Goal: Task Accomplishment & Management: Use online tool/utility

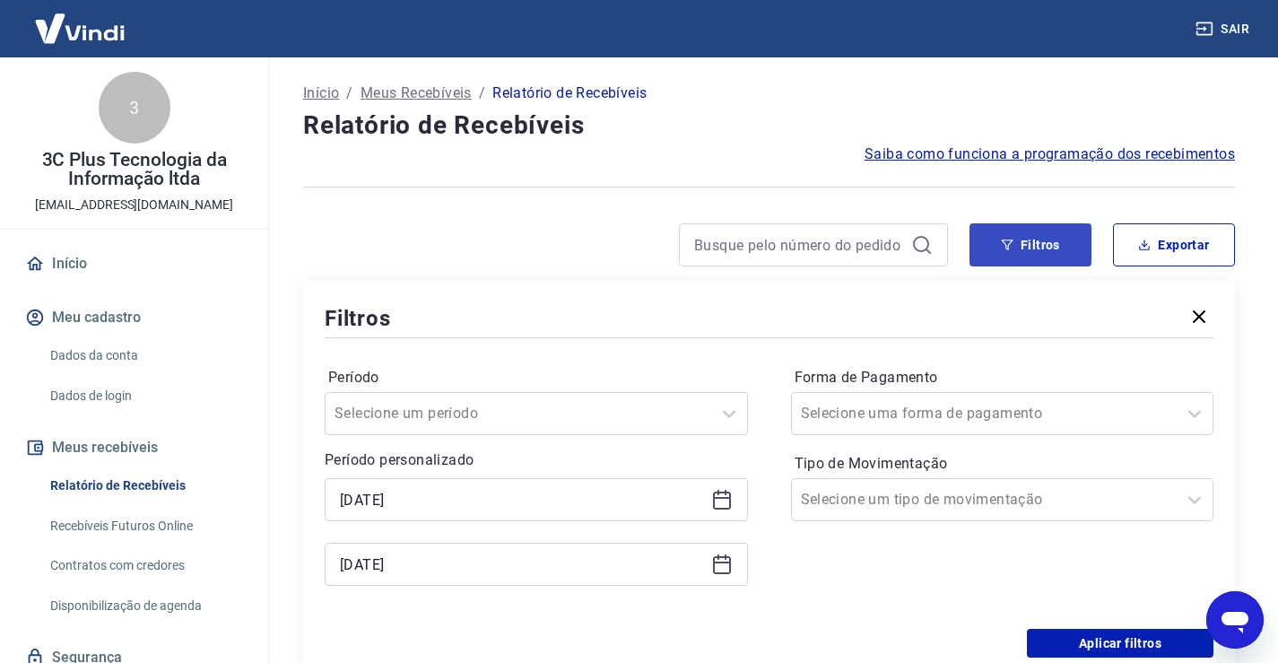
drag, startPoint x: 1017, startPoint y: 246, endPoint x: 1002, endPoint y: 233, distance: 19.8
click at [1016, 246] on button "Filtros" at bounding box center [1031, 244] width 122 height 43
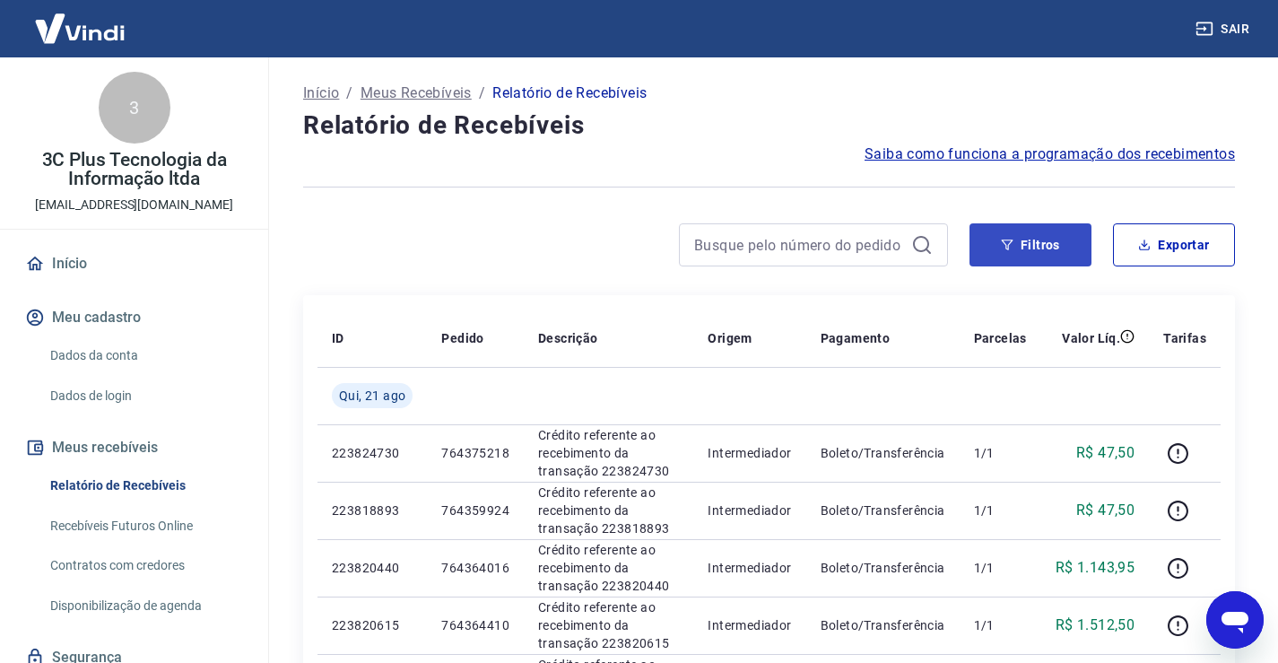
click at [1043, 248] on button "Filtros" at bounding box center [1031, 244] width 122 height 43
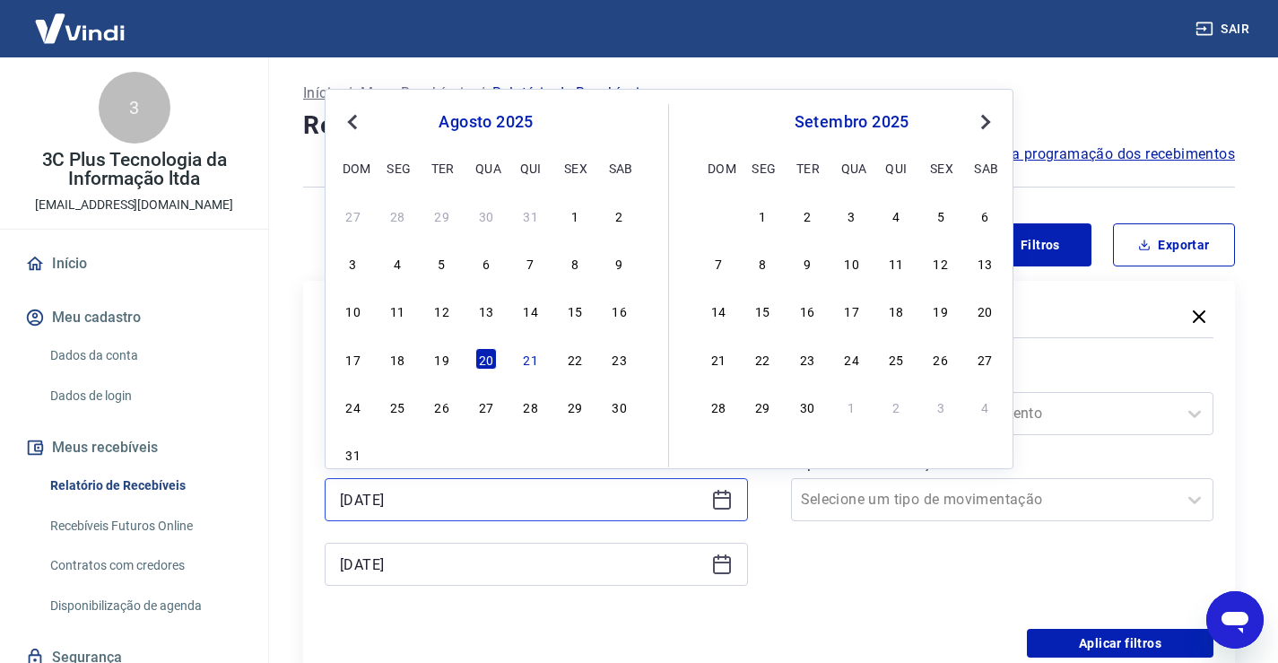
click at [416, 493] on input "[DATE]" at bounding box center [522, 499] width 364 height 27
click at [517, 358] on div "17 18 19 20 21 22 23" at bounding box center [486, 358] width 292 height 26
click at [530, 358] on div "21" at bounding box center [531, 359] width 22 height 22
type input "[DATE]"
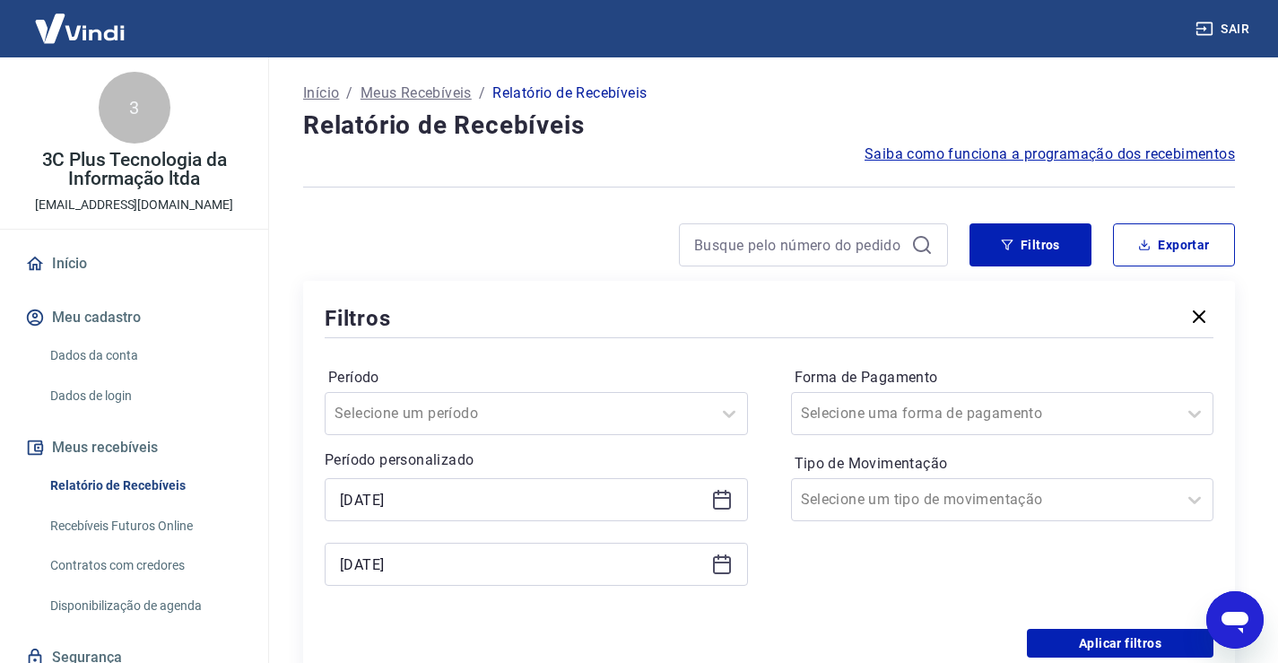
click at [783, 558] on div "Período Selecione um período Período personalizado Selected date: [DATE] [DATE]…" at bounding box center [769, 485] width 889 height 287
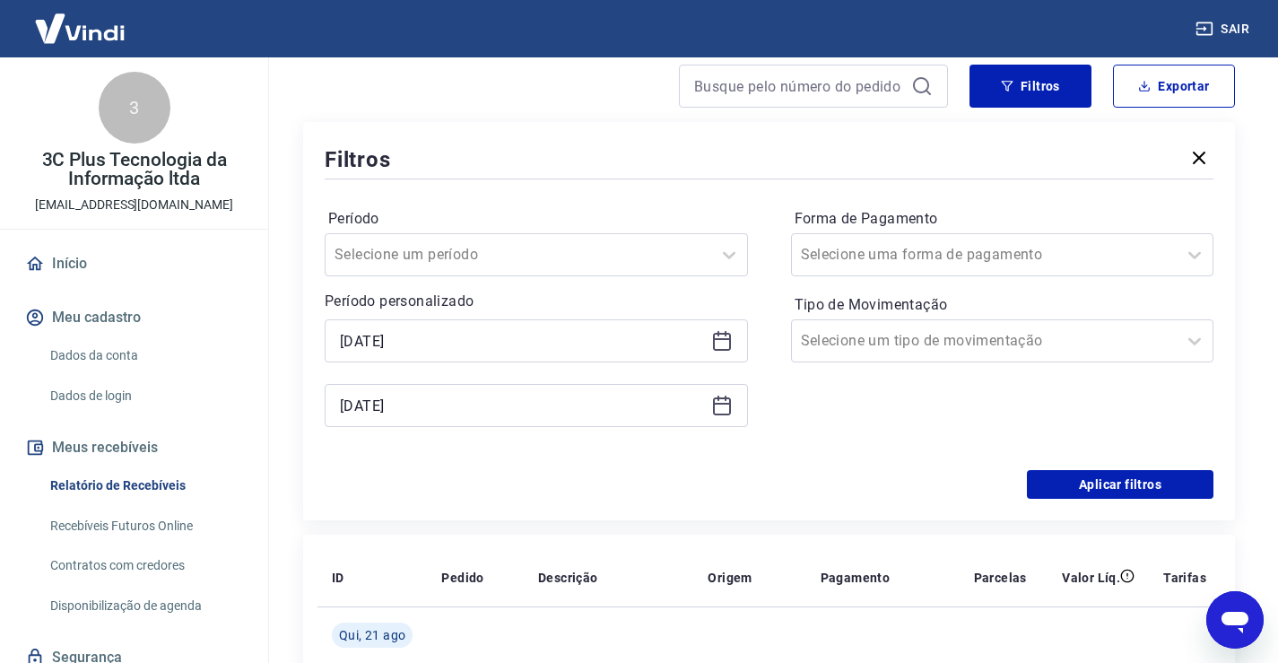
scroll to position [179, 0]
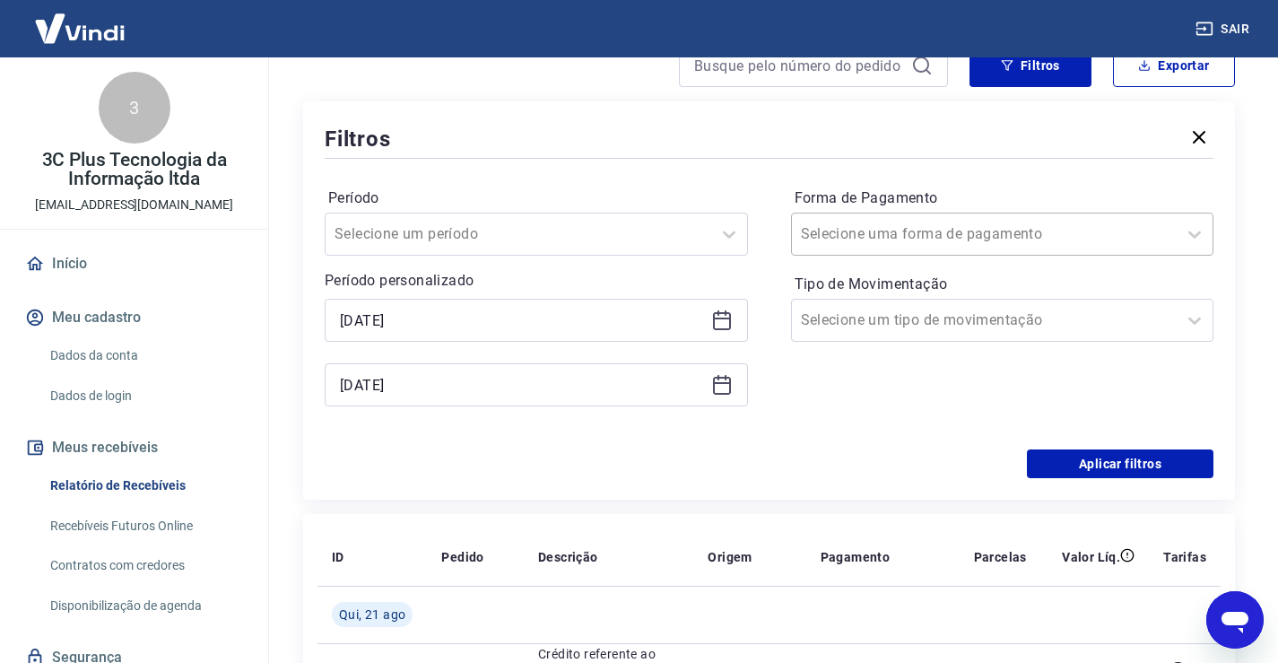
click at [950, 231] on input "Forma de Pagamento" at bounding box center [891, 234] width 181 height 22
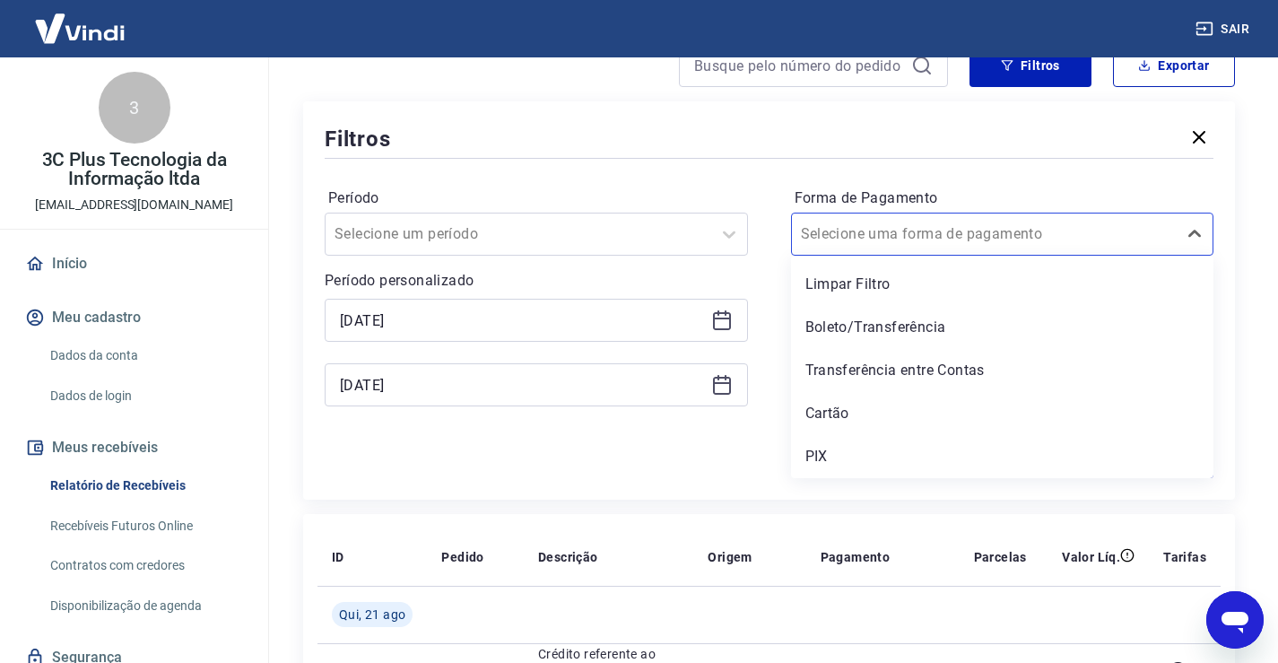
drag, startPoint x: 824, startPoint y: 455, endPoint x: 758, endPoint y: 474, distance: 69.0
click at [824, 456] on div "PIX" at bounding box center [1002, 457] width 423 height 36
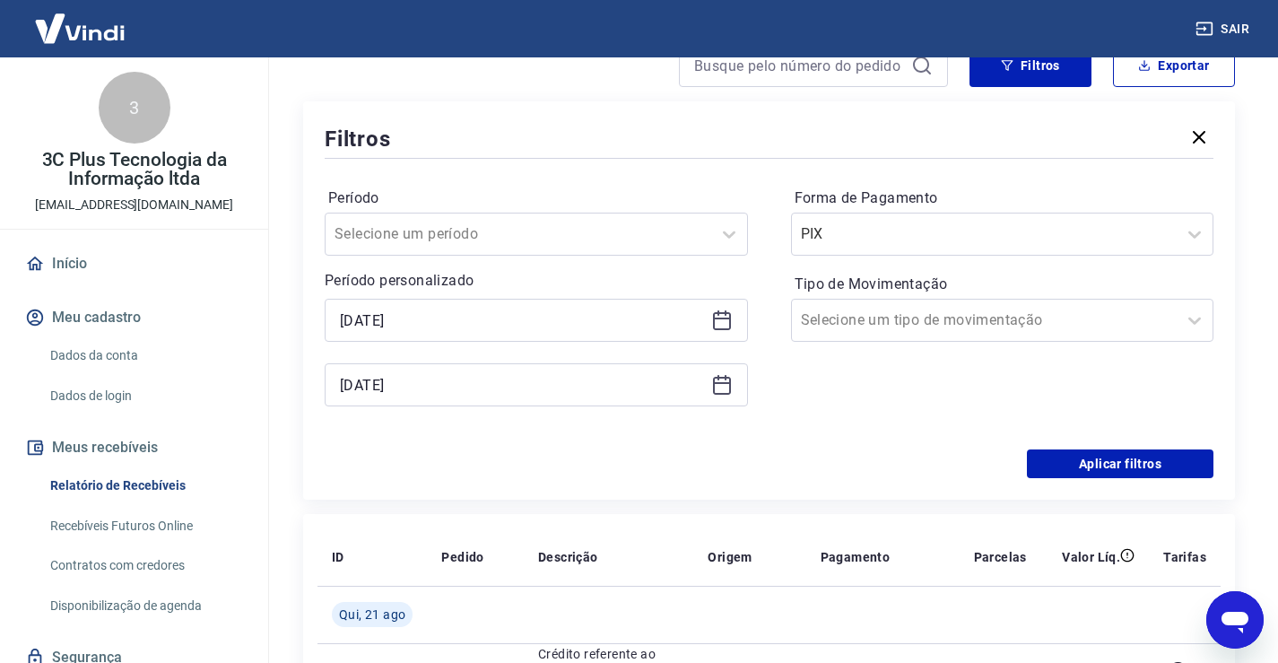
click at [795, 450] on div "Aplicar filtros" at bounding box center [769, 463] width 889 height 29
drag, startPoint x: 1082, startPoint y: 474, endPoint x: 938, endPoint y: 412, distance: 156.3
click at [1082, 473] on button "Aplicar filtros" at bounding box center [1120, 463] width 187 height 29
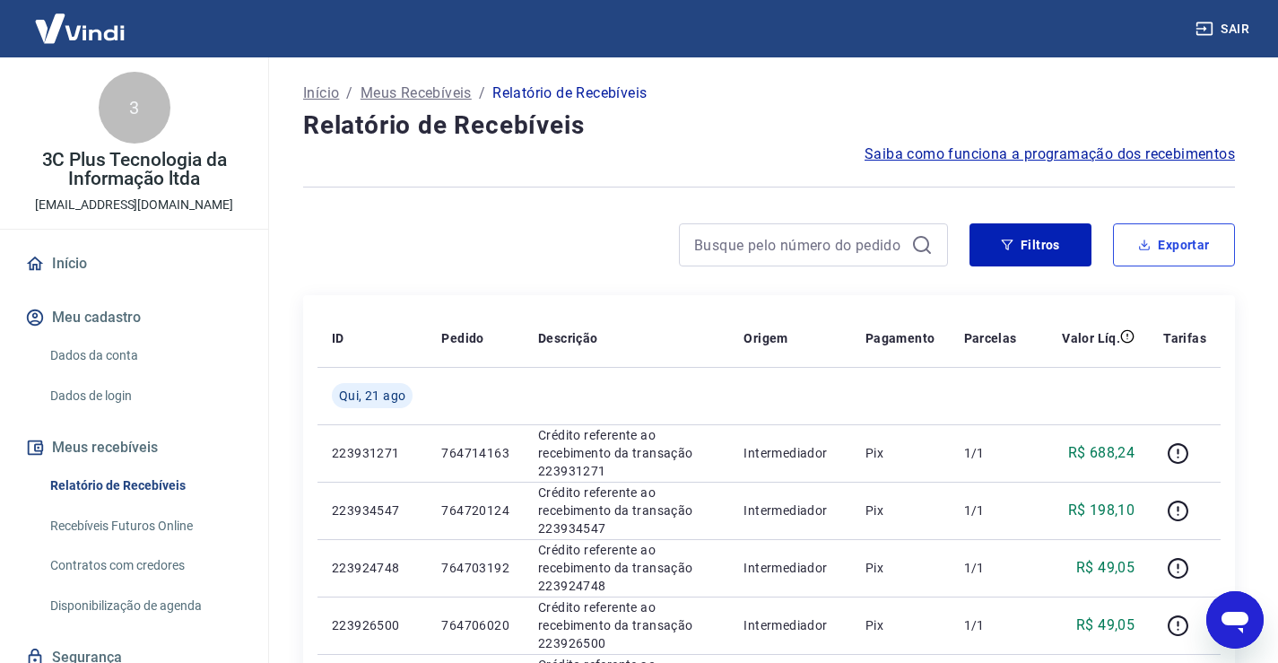
drag, startPoint x: 1195, startPoint y: 238, endPoint x: 1180, endPoint y: 242, distance: 15.9
click at [1195, 237] on button "Exportar" at bounding box center [1174, 244] width 122 height 43
type input "[DATE]"
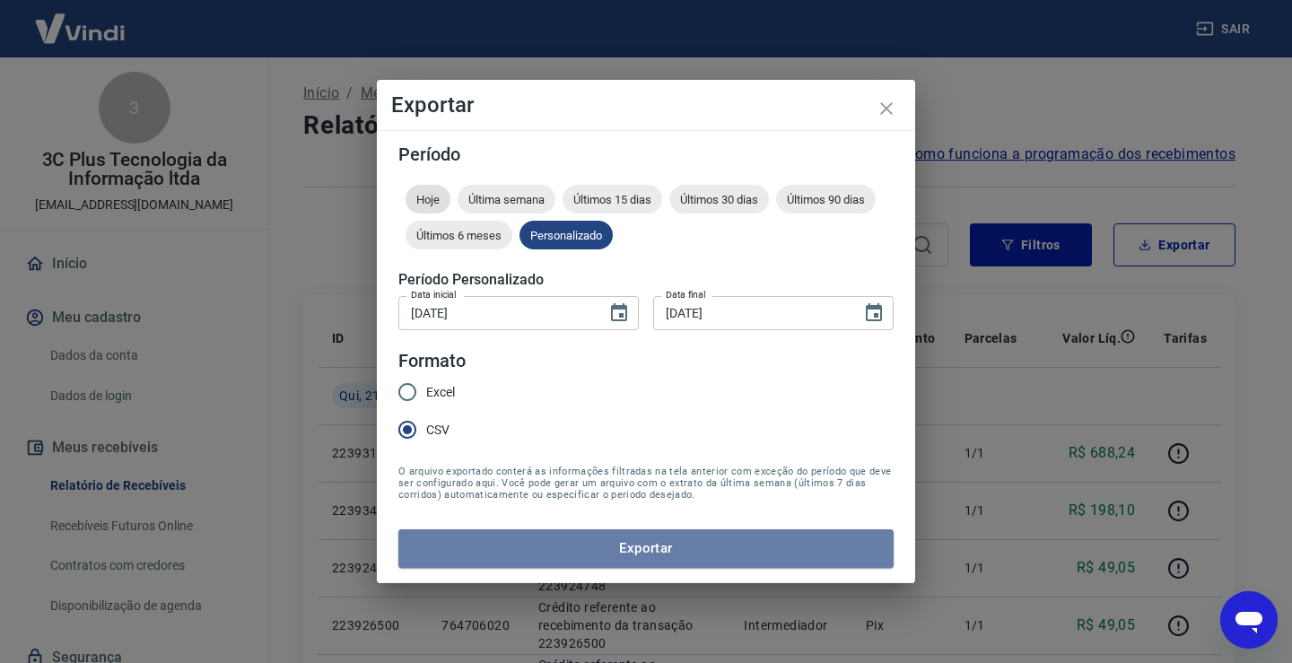
drag, startPoint x: 471, startPoint y: 553, endPoint x: 445, endPoint y: 211, distance: 342.8
click at [471, 552] on button "Exportar" at bounding box center [645, 548] width 495 height 38
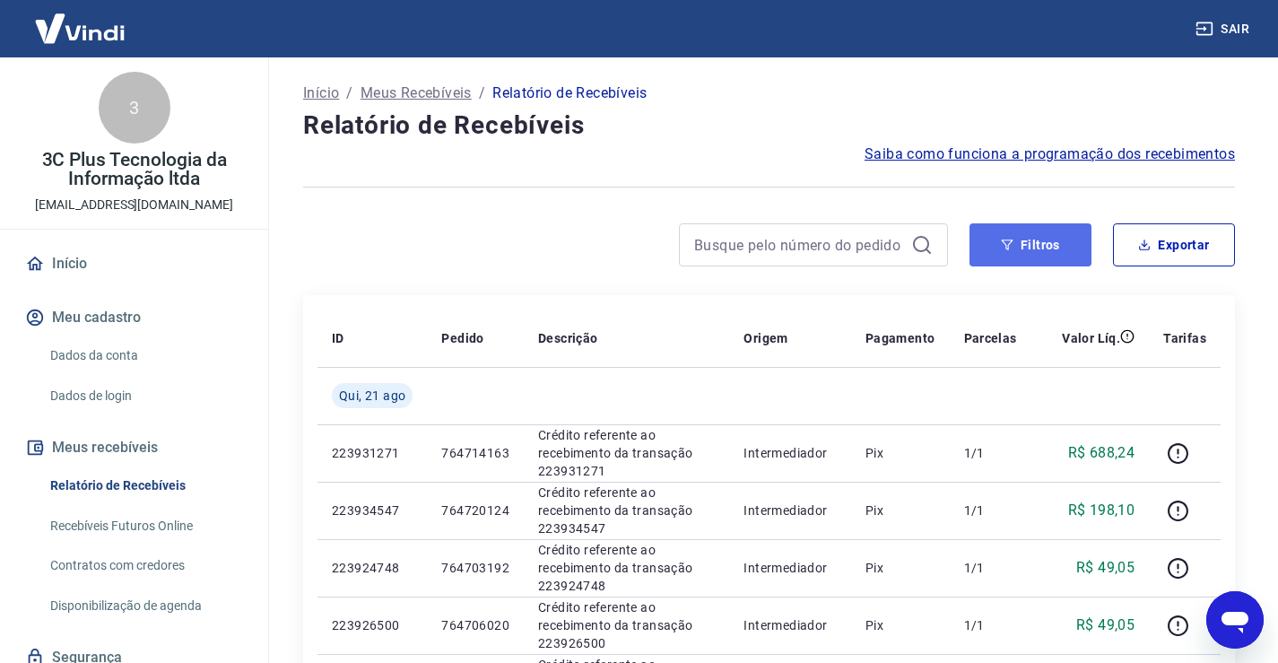
click at [1039, 244] on button "Filtros" at bounding box center [1031, 244] width 122 height 43
